Goal: Communication & Community: Share content

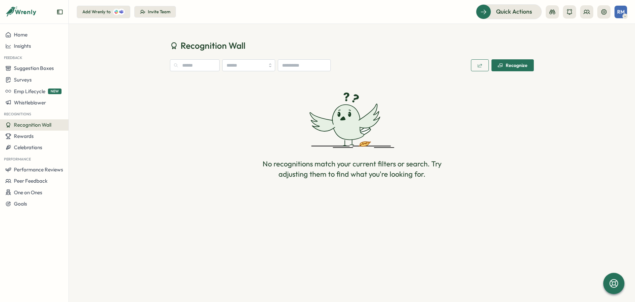
click at [150, 9] on div "Invite Team" at bounding box center [159, 12] width 23 height 6
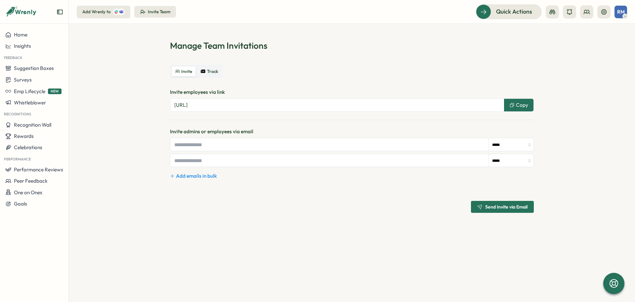
click at [42, 118] on div "Recognitions" at bounding box center [34, 113] width 69 height 11
click at [41, 120] on button "Recognition Wall" at bounding box center [34, 124] width 69 height 11
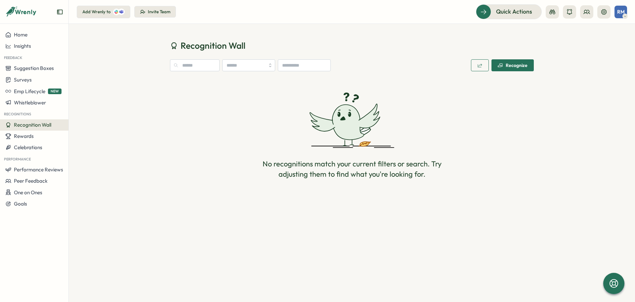
click at [519, 66] on div "Recognize" at bounding box center [513, 65] width 30 height 5
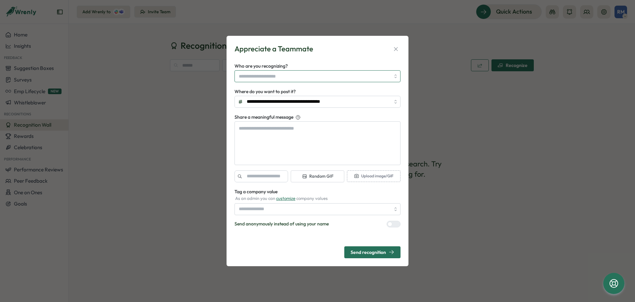
type textarea "*"
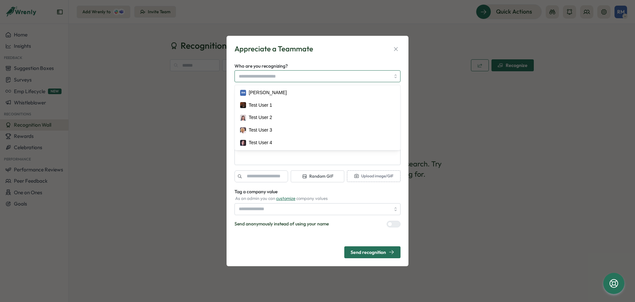
click at [268, 76] on input "Who are you recognizing?" at bounding box center [315, 75] width 152 height 11
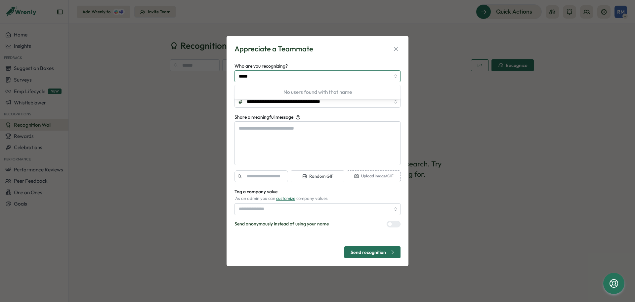
type input "*****"
click at [328, 143] on textarea "Share a meaningful message" at bounding box center [318, 143] width 166 height 44
click at [166, 155] on div "**********" at bounding box center [317, 151] width 635 height 302
click at [397, 48] on icon "button" at bounding box center [396, 49] width 7 height 7
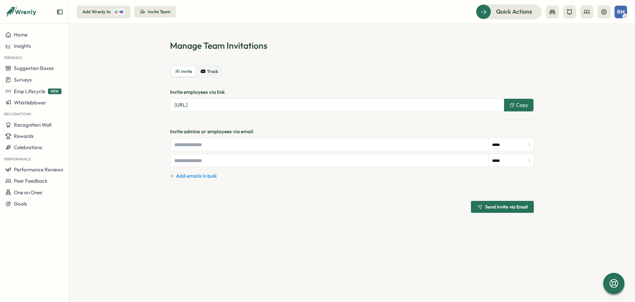
click at [31, 14] on icon at bounding box center [21, 11] width 32 height 11
click at [521, 12] on span "Quick Actions" at bounding box center [505, 11] width 36 height 9
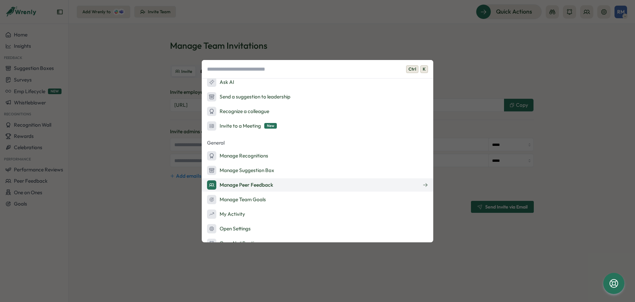
scroll to position [66, 0]
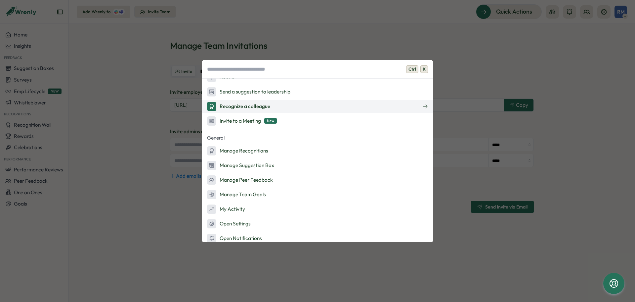
click at [249, 108] on div "Recognize a colleague" at bounding box center [238, 106] width 63 height 9
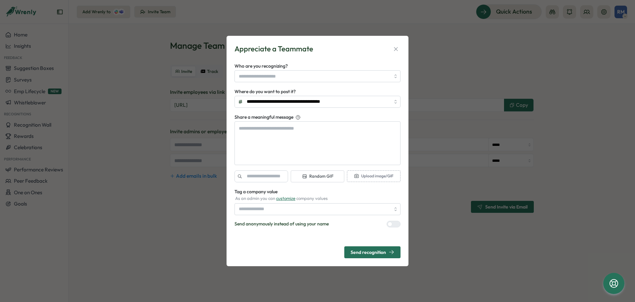
type textarea "*"
click at [402, 47] on div "**********" at bounding box center [318, 151] width 182 height 230
click at [400, 47] on button "button" at bounding box center [396, 48] width 9 height 9
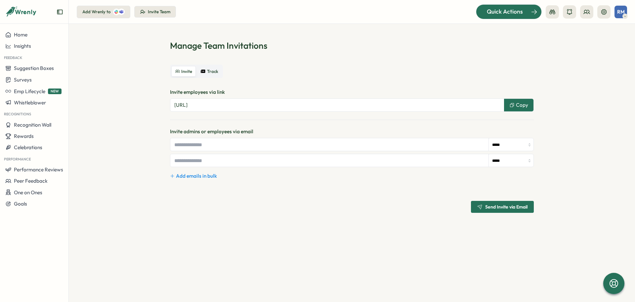
click at [498, 13] on span "Quick Actions" at bounding box center [505, 11] width 36 height 9
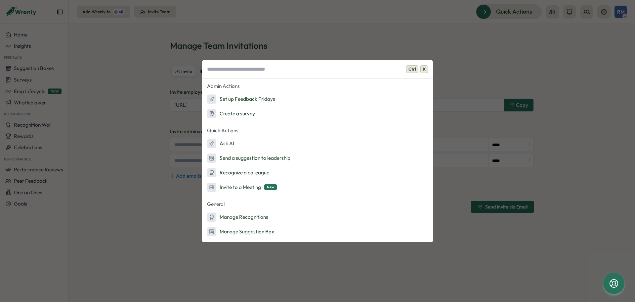
scroll to position [71, 0]
